Goal: Task Accomplishment & Management: Use online tool/utility

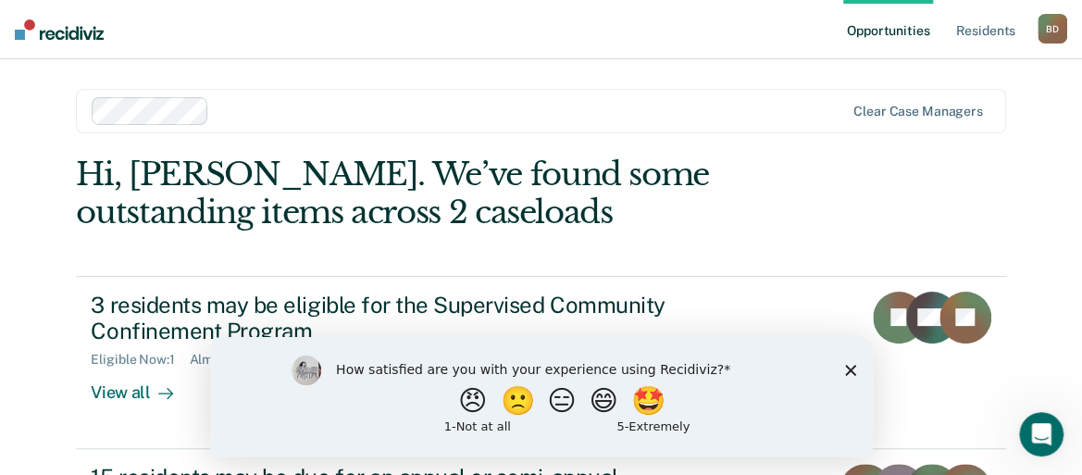
click at [849, 364] on icon "Close survey" at bounding box center [849, 369] width 11 height 11
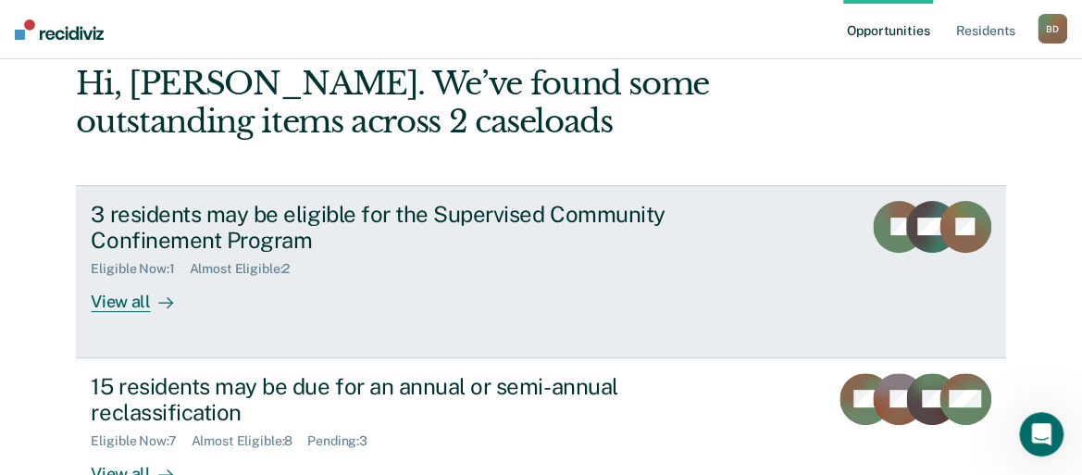
scroll to position [278, 0]
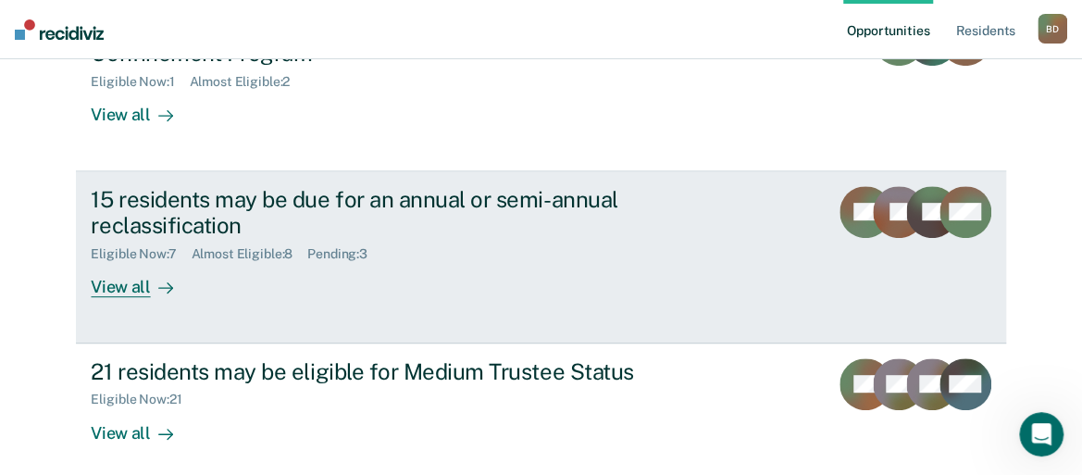
click at [122, 262] on div "View all" at bounding box center [143, 280] width 104 height 36
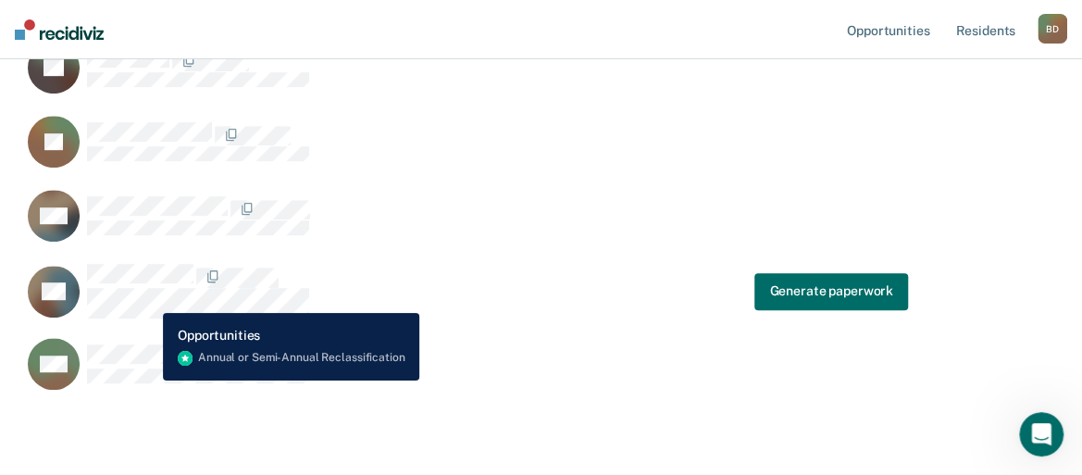
scroll to position [463, 0]
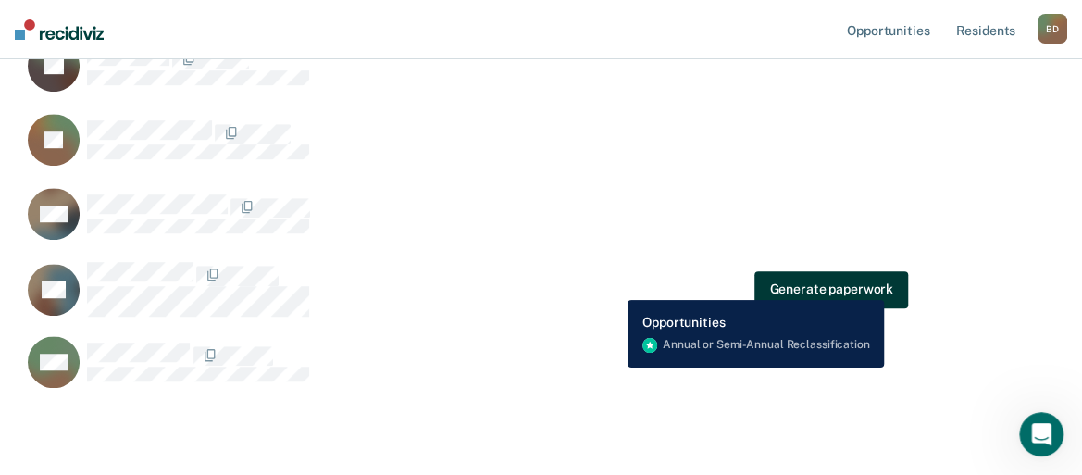
click at [883, 286] on button "Generate paperwork" at bounding box center [830, 288] width 153 height 37
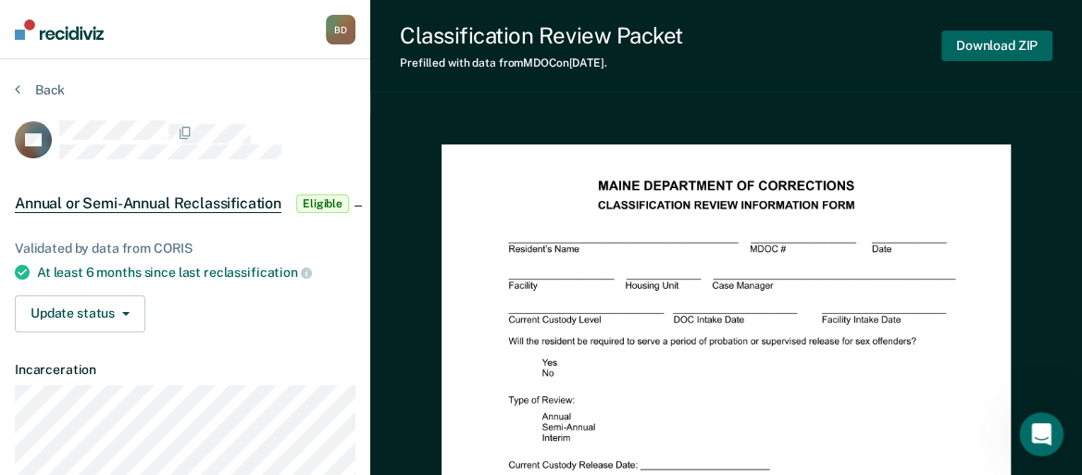
click at [972, 47] on button "Download ZIP" at bounding box center [996, 46] width 111 height 31
